Goal: Task Accomplishment & Management: Manage account settings

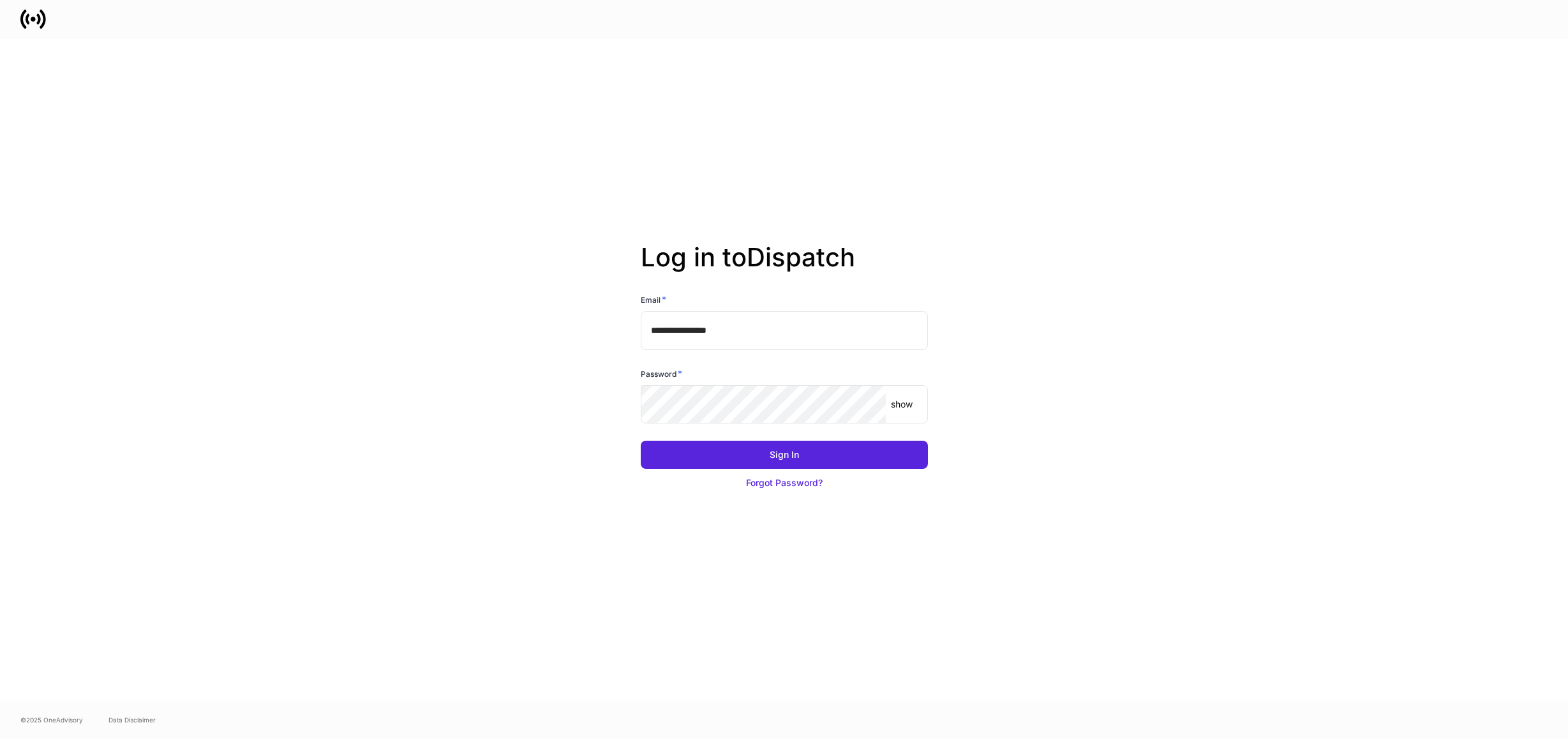
click at [911, 331] on keeper-lock "Open Keeper Popup" at bounding box center [910, 330] width 16 height 16
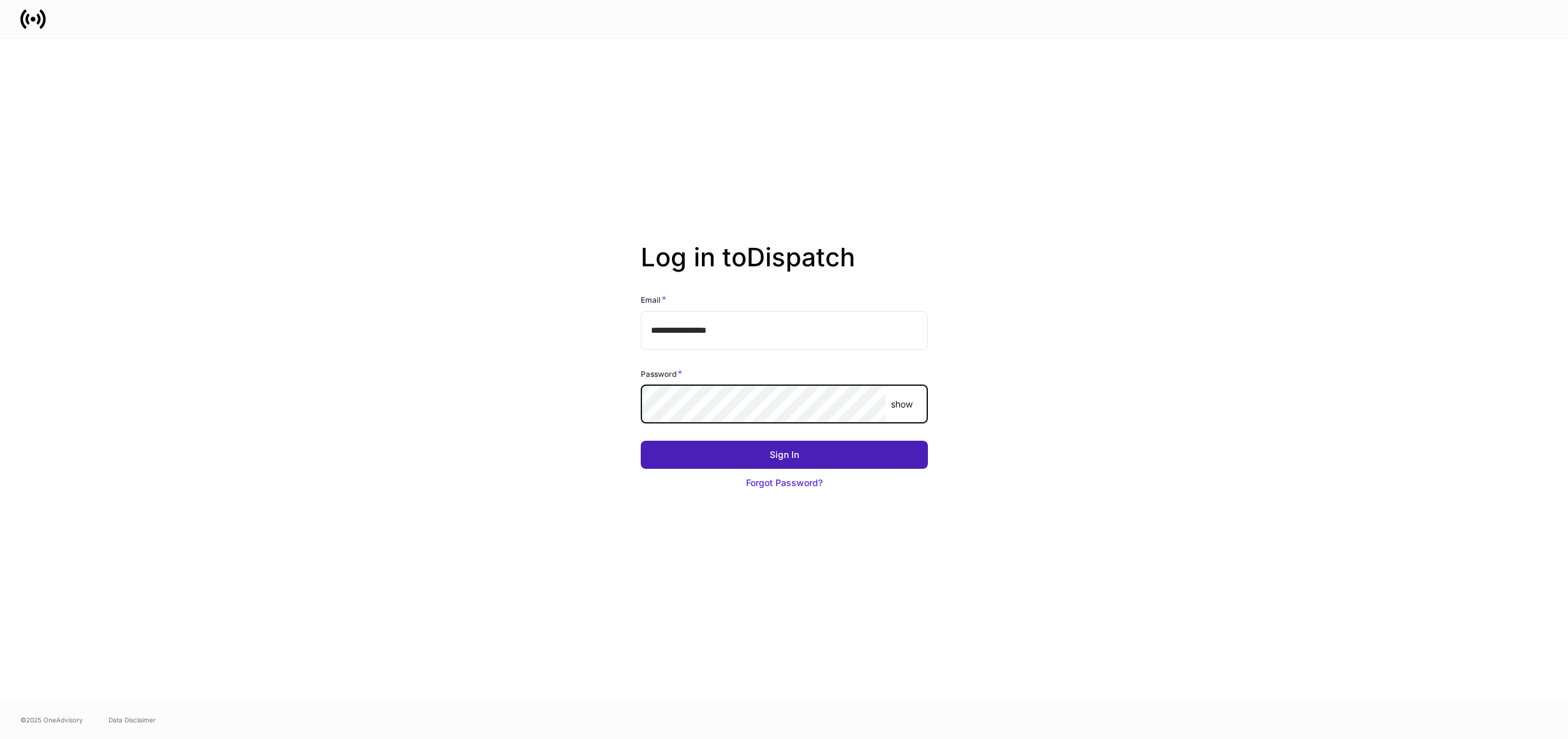
click at [831, 445] on button "Sign In" at bounding box center [784, 454] width 287 height 28
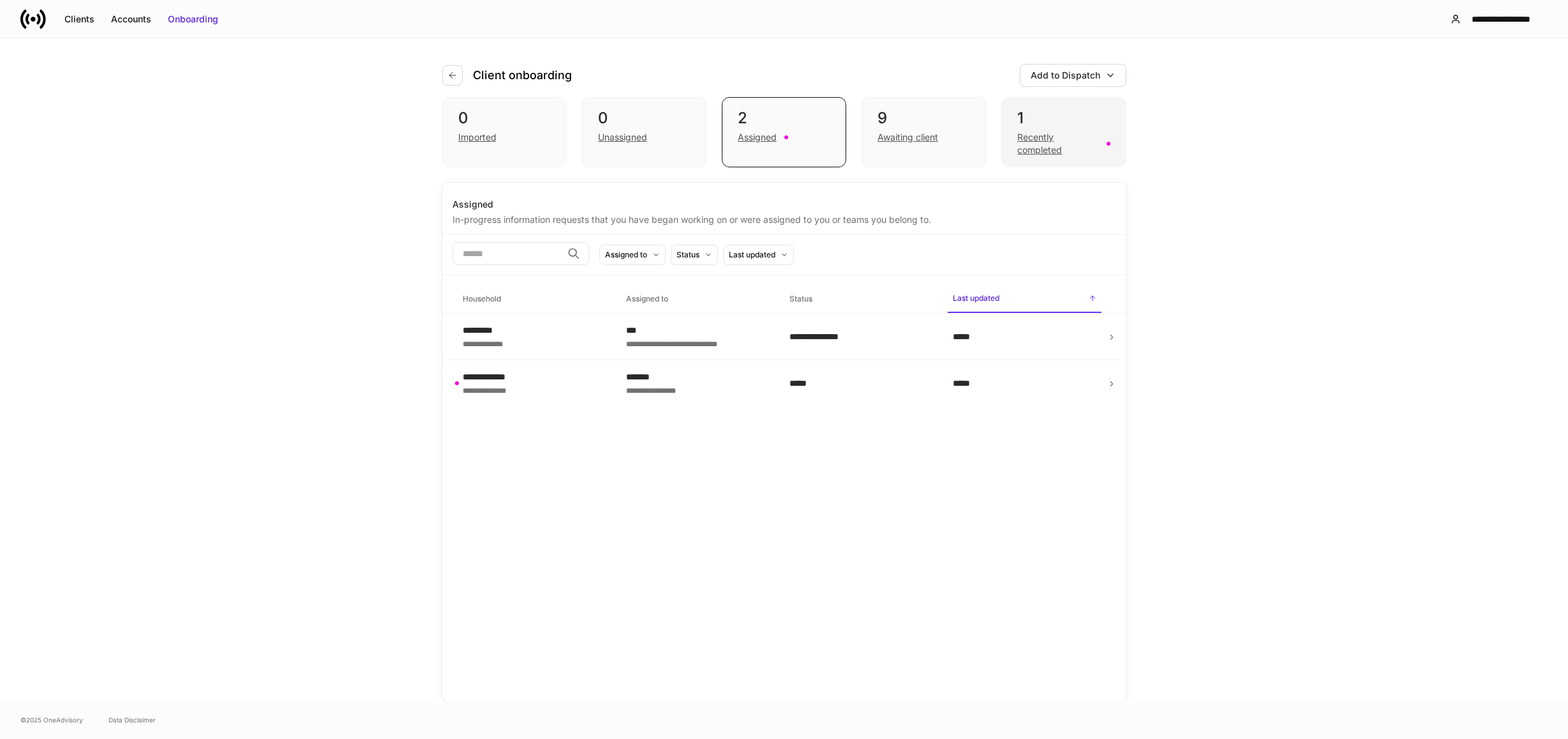
click at [1048, 108] on div "1" at bounding box center [1063, 118] width 93 height 21
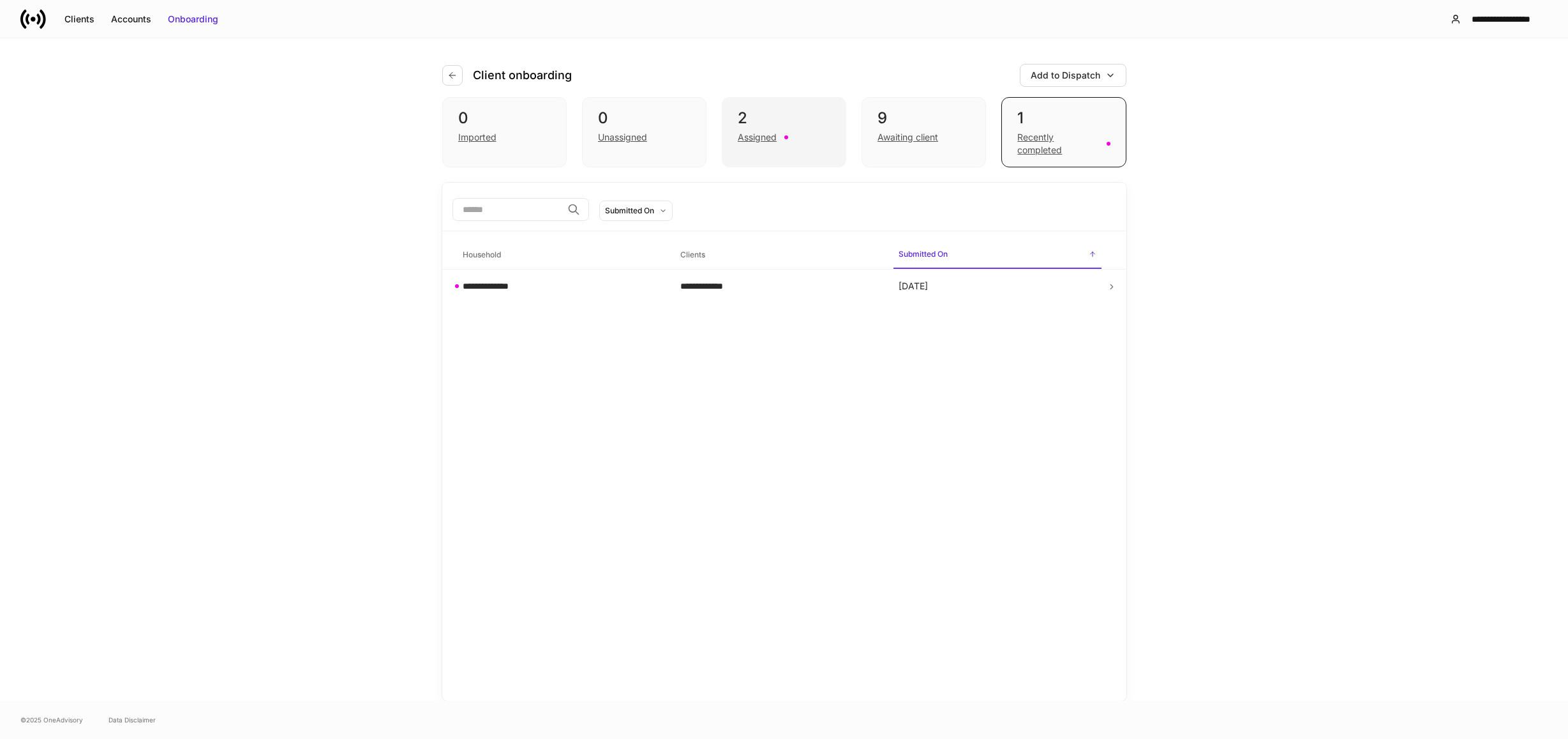
click at [765, 125] on div "2" at bounding box center [784, 118] width 93 height 21
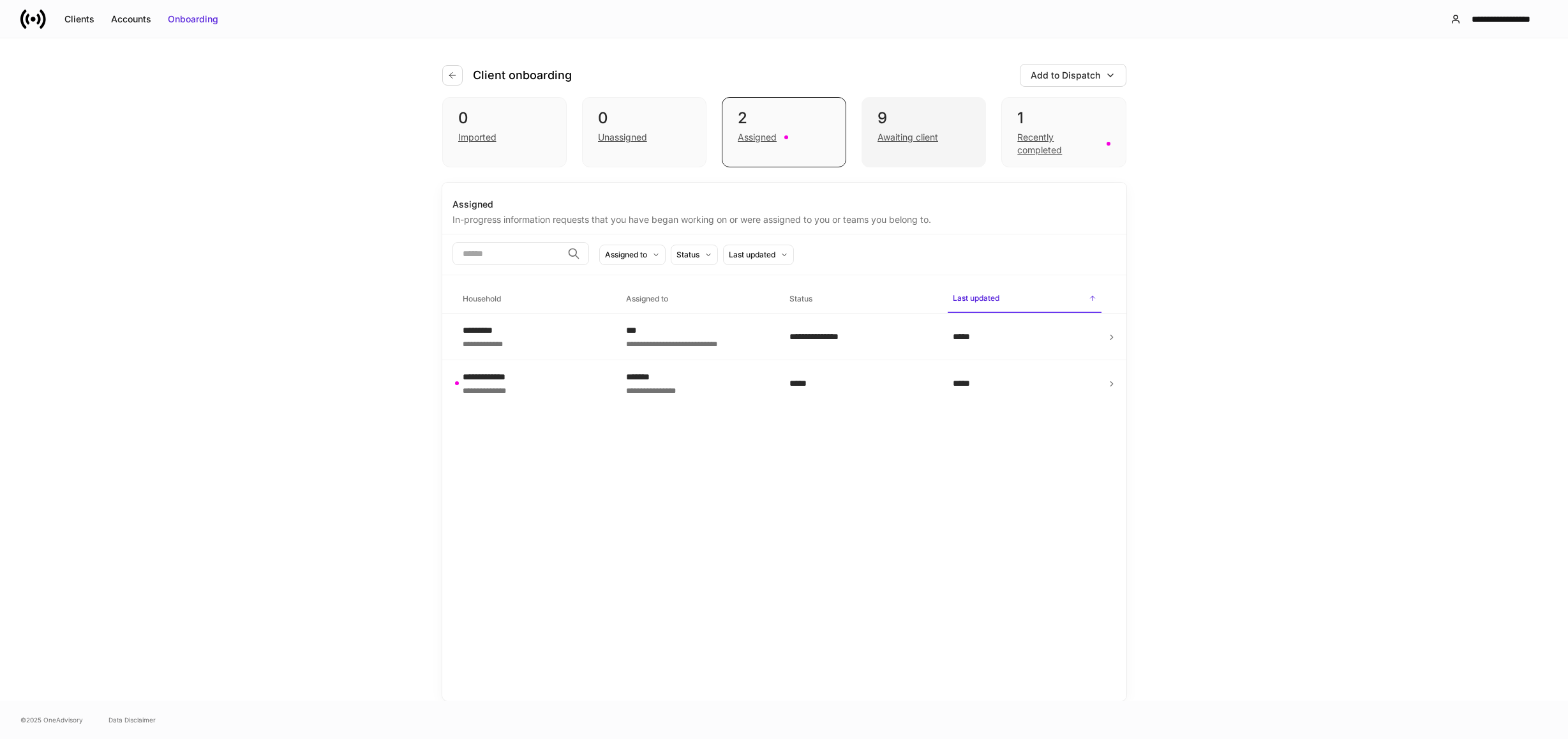
click at [920, 116] on div "9" at bounding box center [924, 118] width 93 height 21
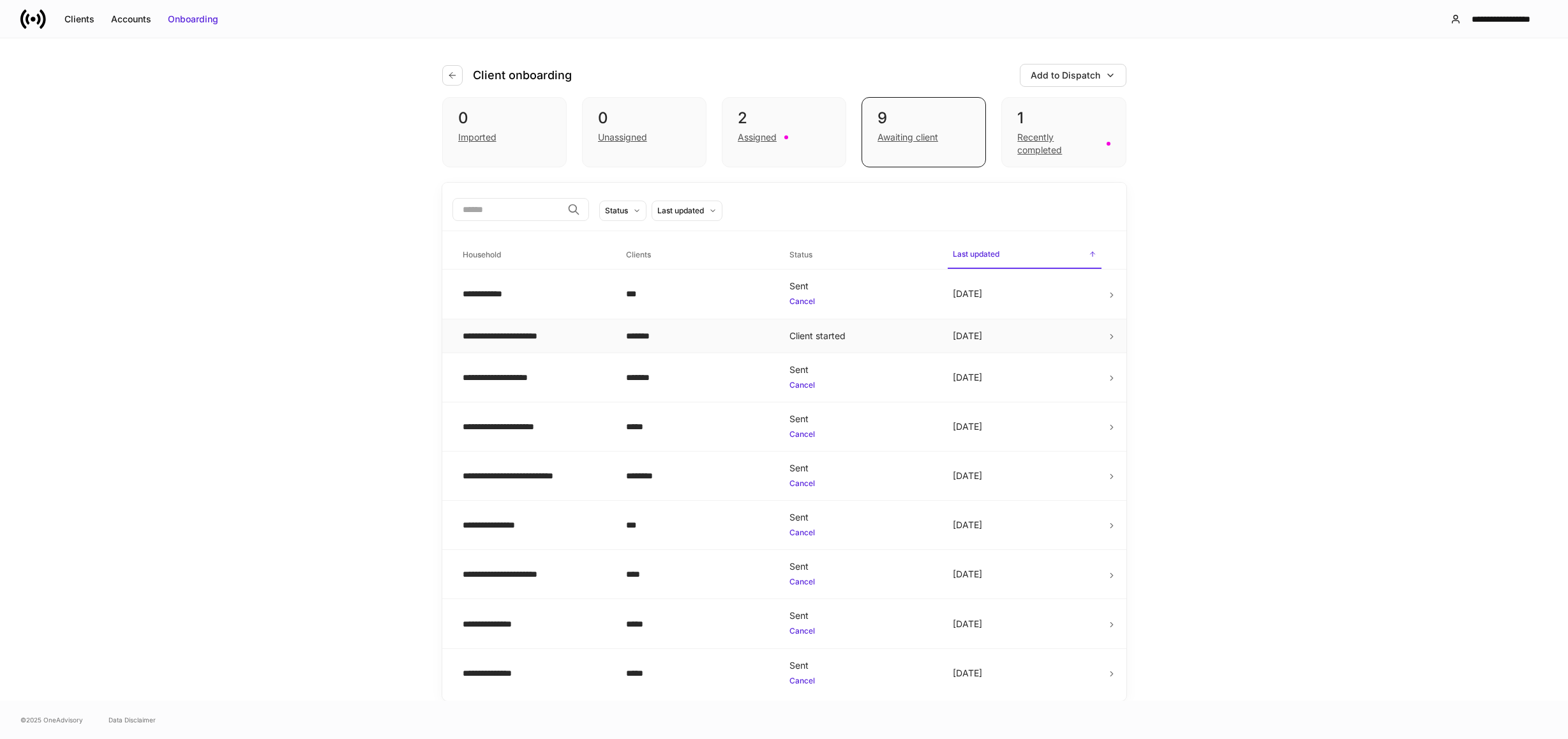
click at [1071, 335] on td "[DATE]" at bounding box center [1024, 335] width 163 height 34
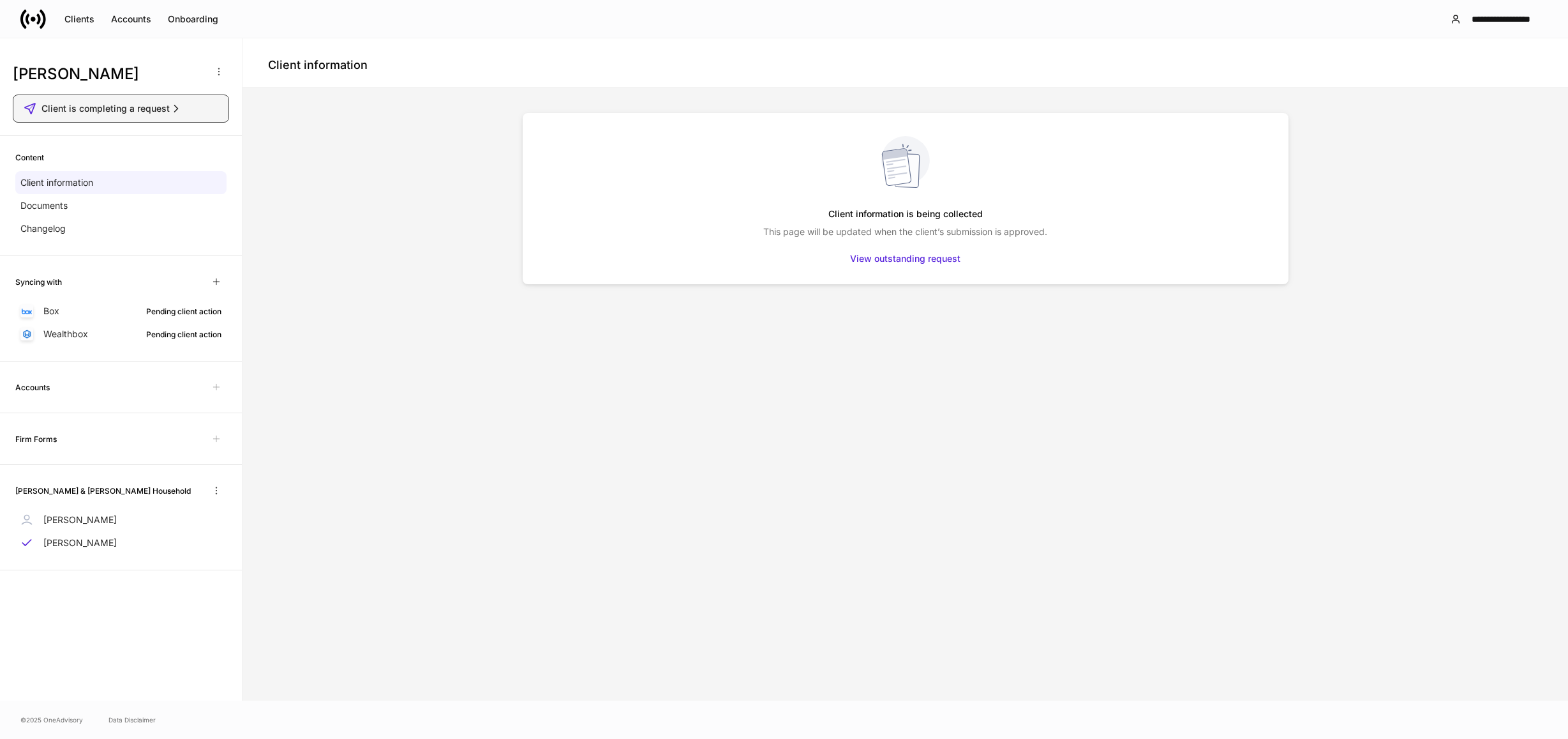
click at [172, 105] on icon "button" at bounding box center [176, 109] width 13 height 13
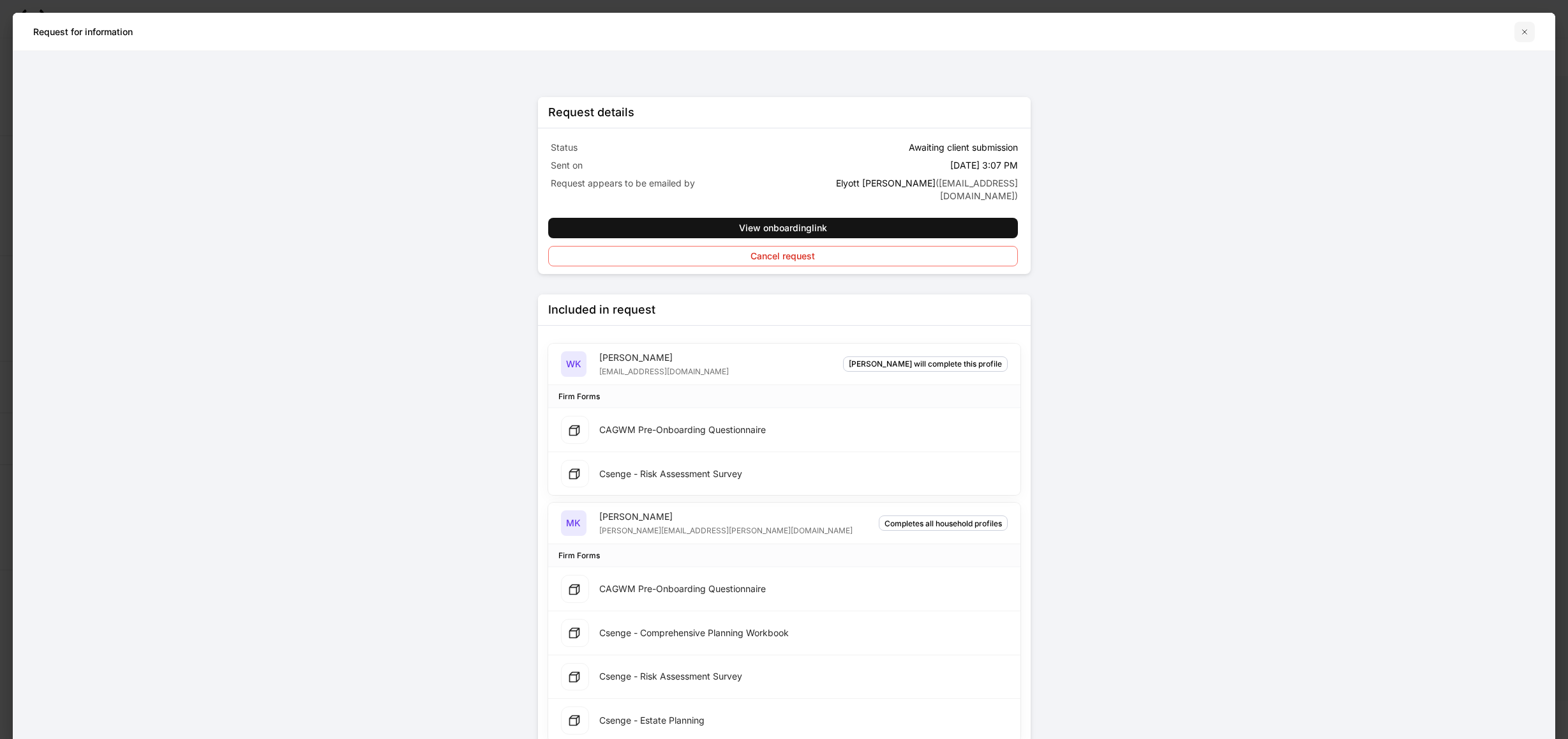
click at [1525, 31] on icon "button" at bounding box center [1525, 31] width 4 height 4
